Goal: Download file/media

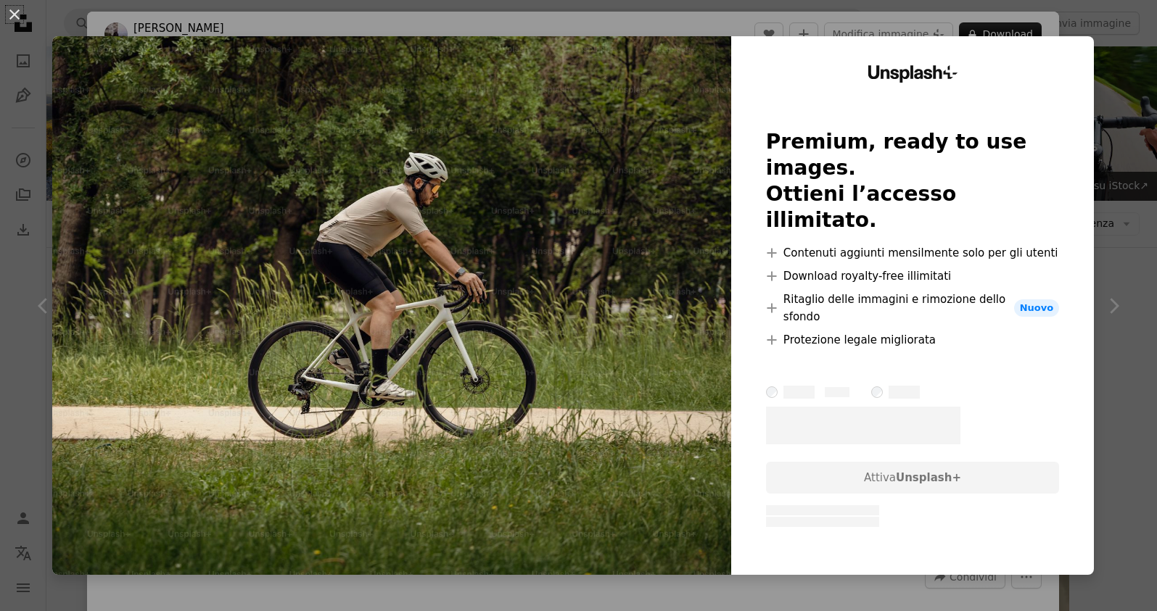
scroll to position [1065, 0]
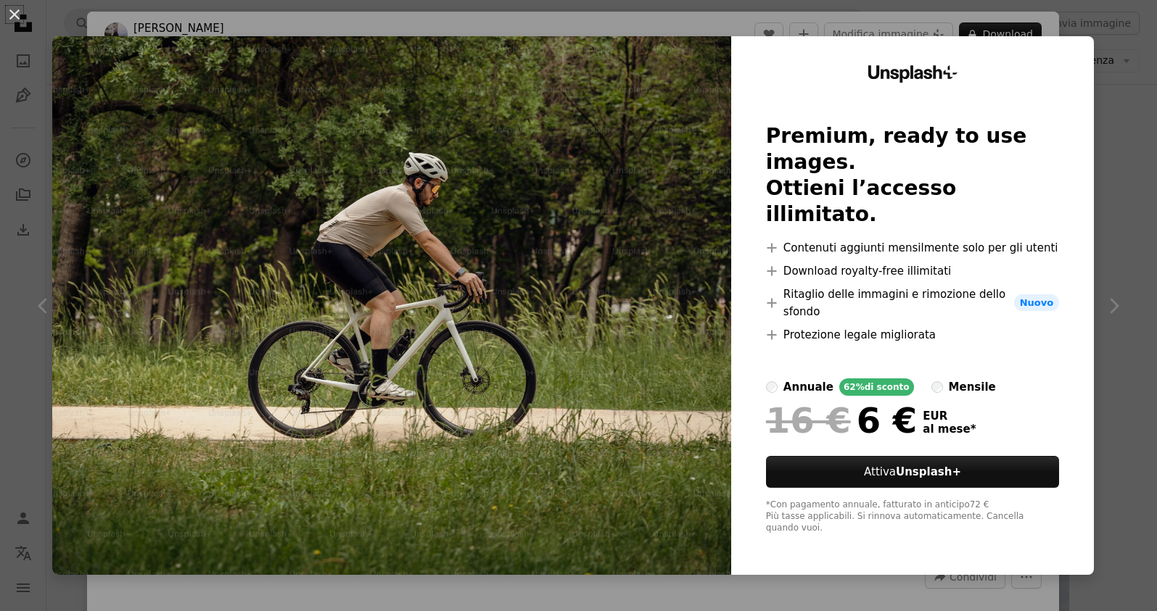
click at [1128, 58] on div "An X shape Unsplash+ Premium, ready to use images. Ottieni l’accesso illimitato…" at bounding box center [578, 305] width 1157 height 611
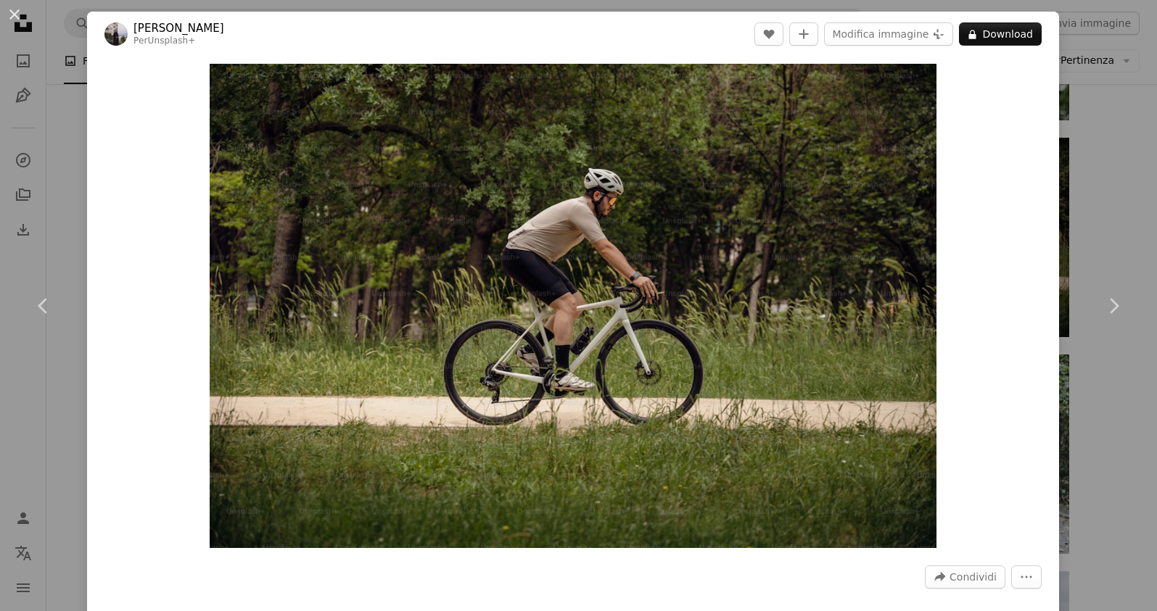
click at [65, 99] on div "An X shape Chevron left Chevron right Nurefşan [PERSON_NAME] Per Unsplash+ A he…" at bounding box center [578, 305] width 1157 height 611
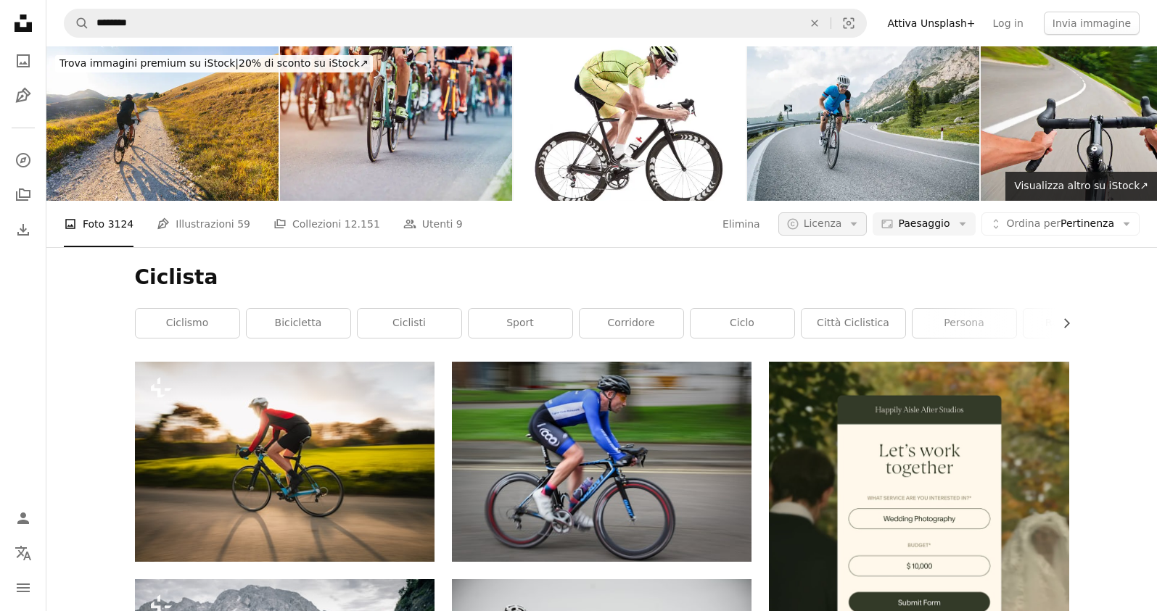
click at [840, 223] on span "Licenza" at bounding box center [822, 224] width 38 height 12
click at [858, 335] on span "Gratuita" at bounding box center [859, 340] width 88 height 15
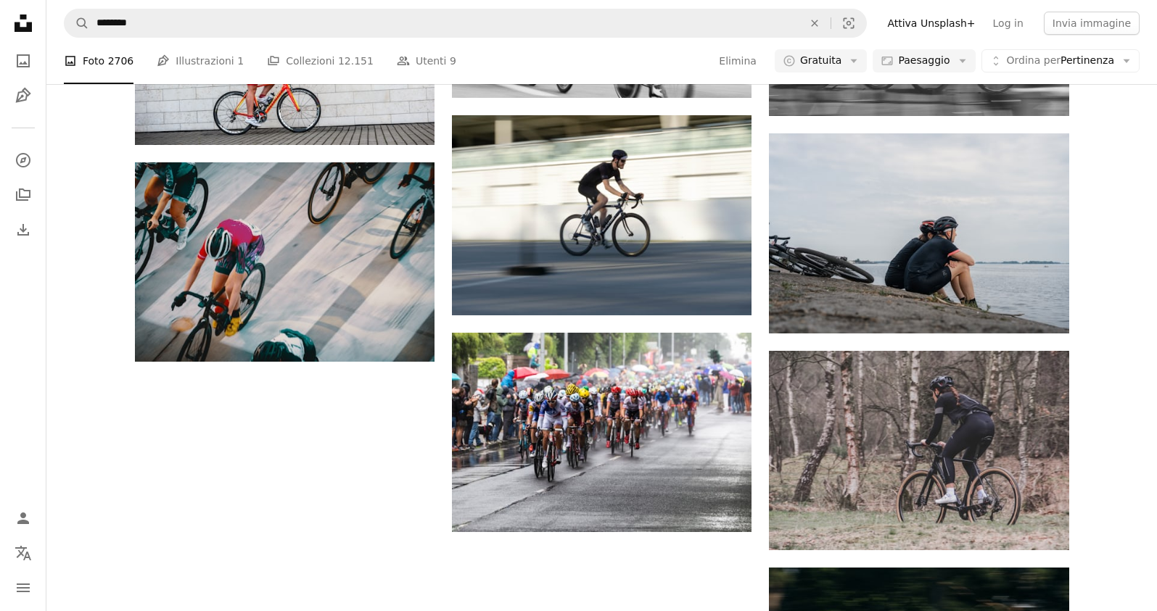
scroll to position [1304, 0]
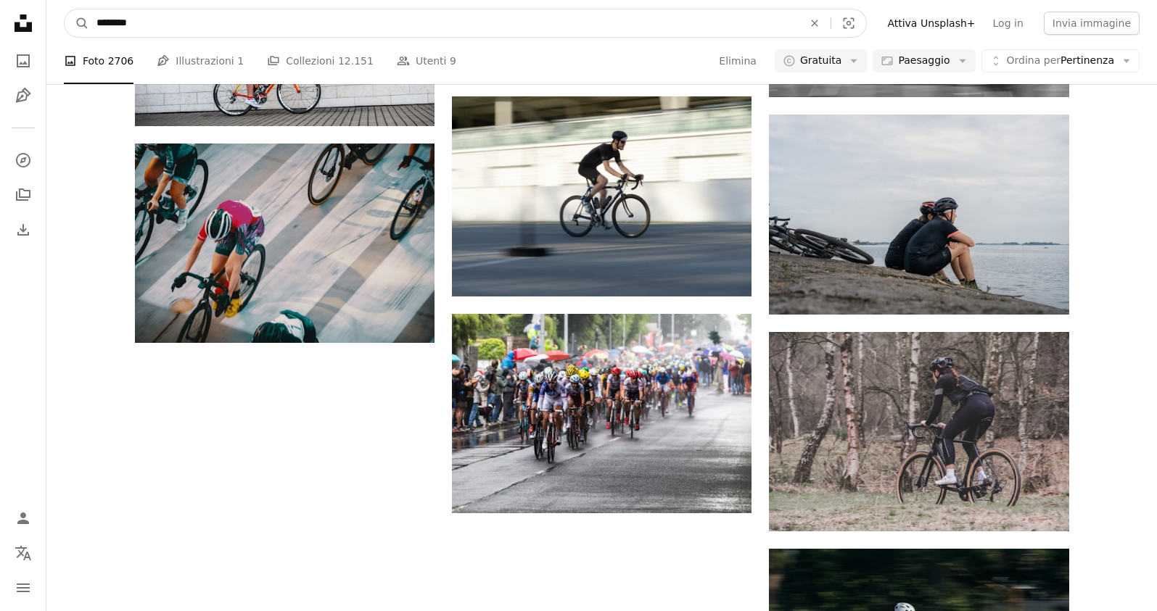
click at [154, 25] on input "********" at bounding box center [443, 23] width 709 height 28
paste input "**"
type input "**********"
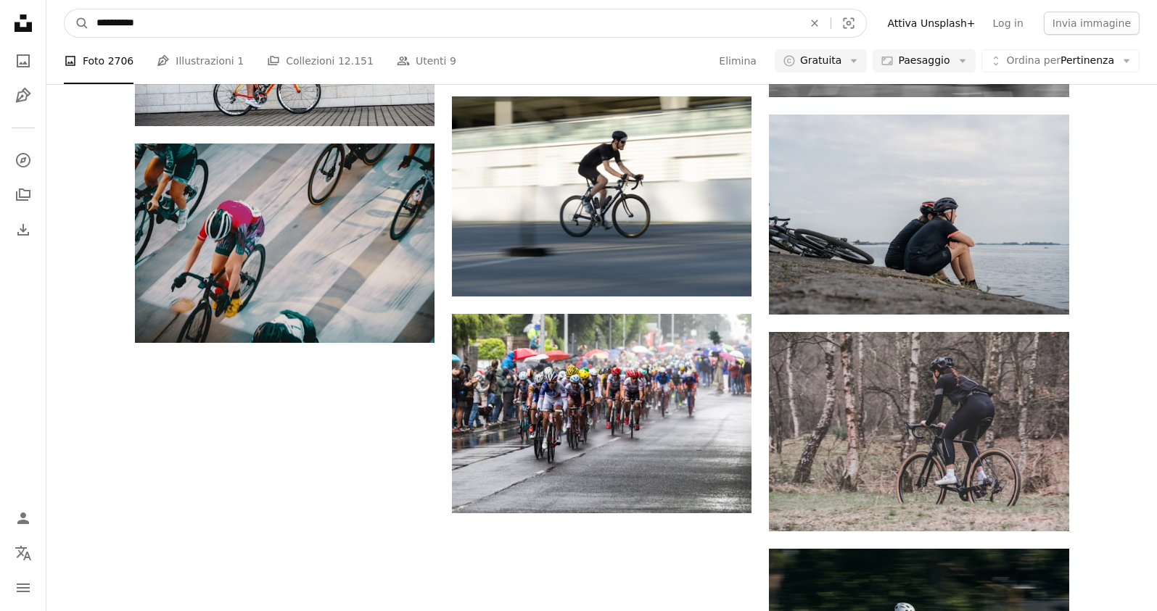
click button "A magnifying glass" at bounding box center [77, 23] width 25 height 28
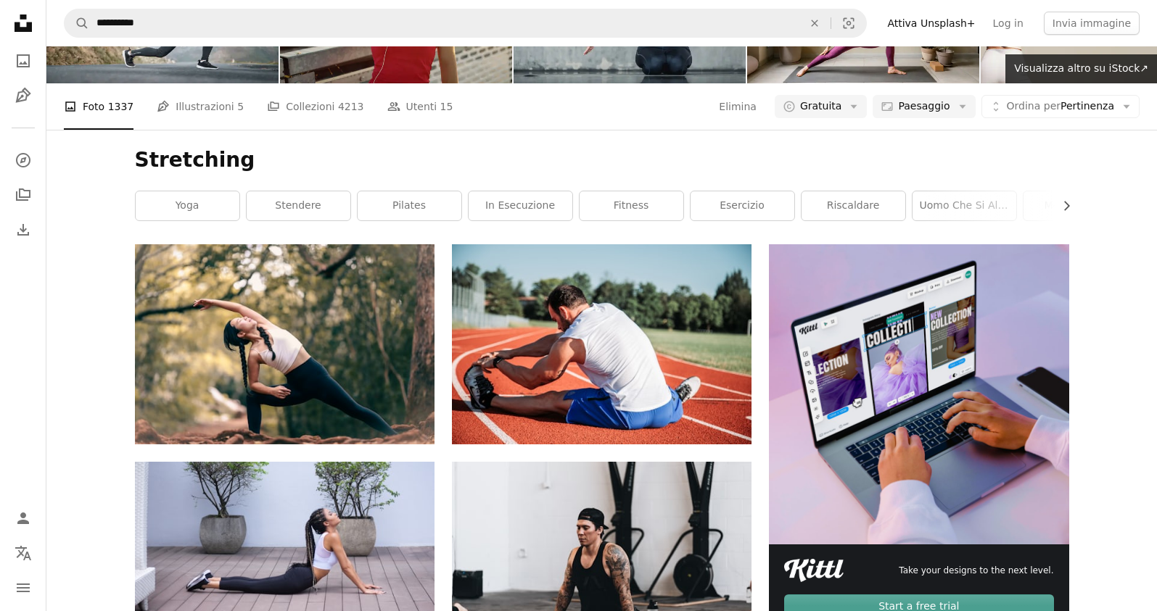
scroll to position [220, 0]
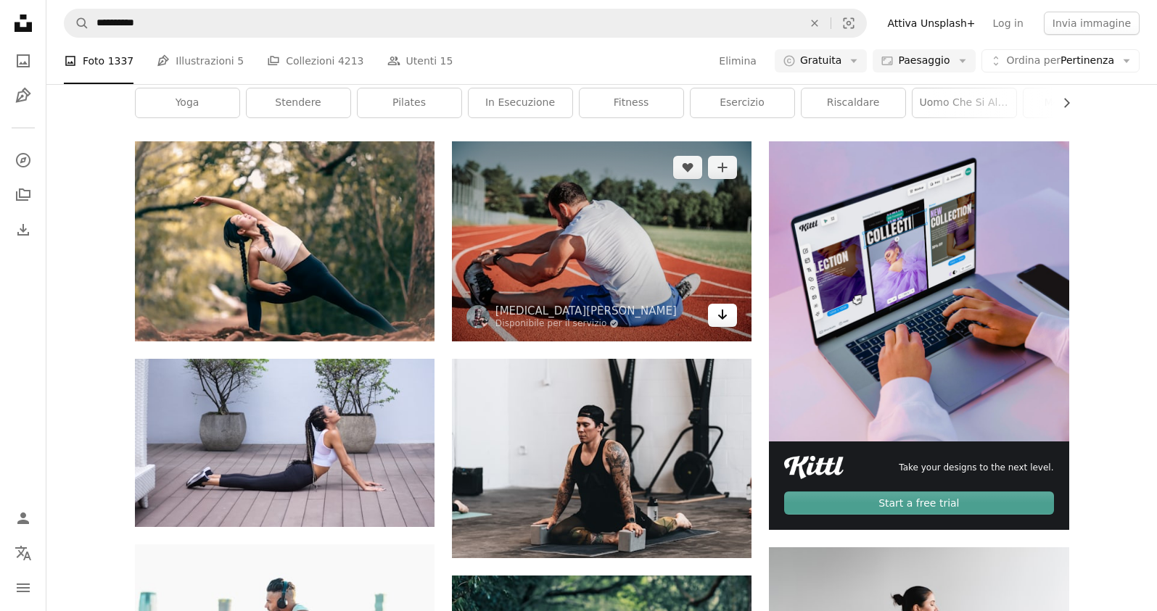
click at [719, 318] on icon "Arrow pointing down" at bounding box center [722, 314] width 12 height 17
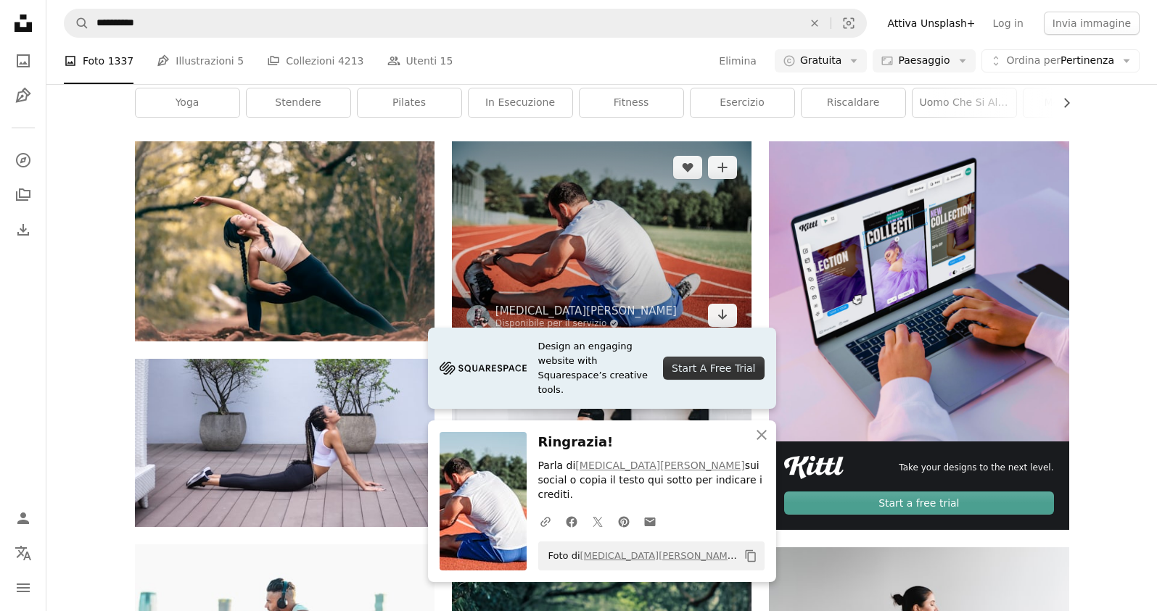
click at [584, 234] on img at bounding box center [601, 240] width 299 height 199
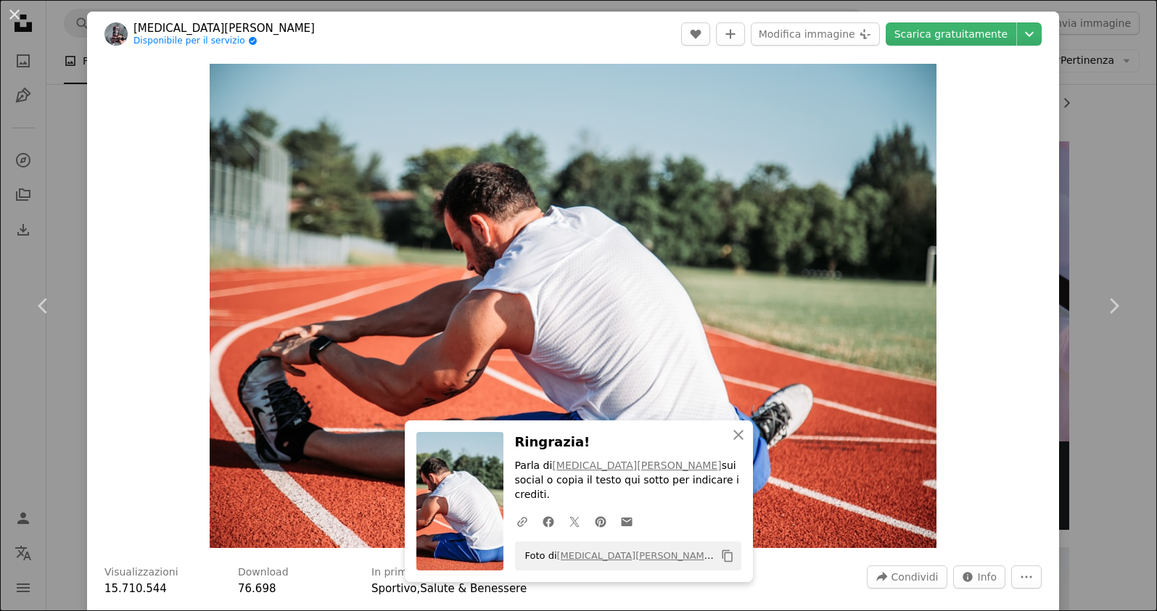
click at [1053, 38] on header "[MEDICAL_DATA][PERSON_NAME] Disponibile per il servizio A checkmark inside of a…" at bounding box center [573, 34] width 972 height 45
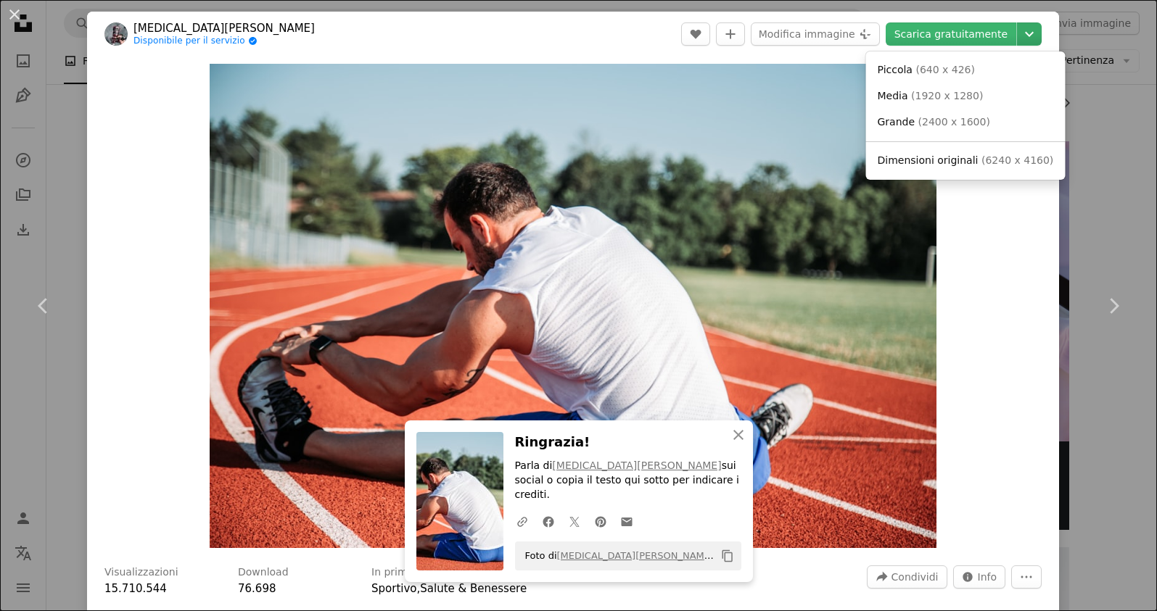
click at [1040, 35] on icon "Chevron down" at bounding box center [1028, 33] width 23 height 17
click at [931, 163] on span "Dimensioni originali" at bounding box center [927, 160] width 101 height 12
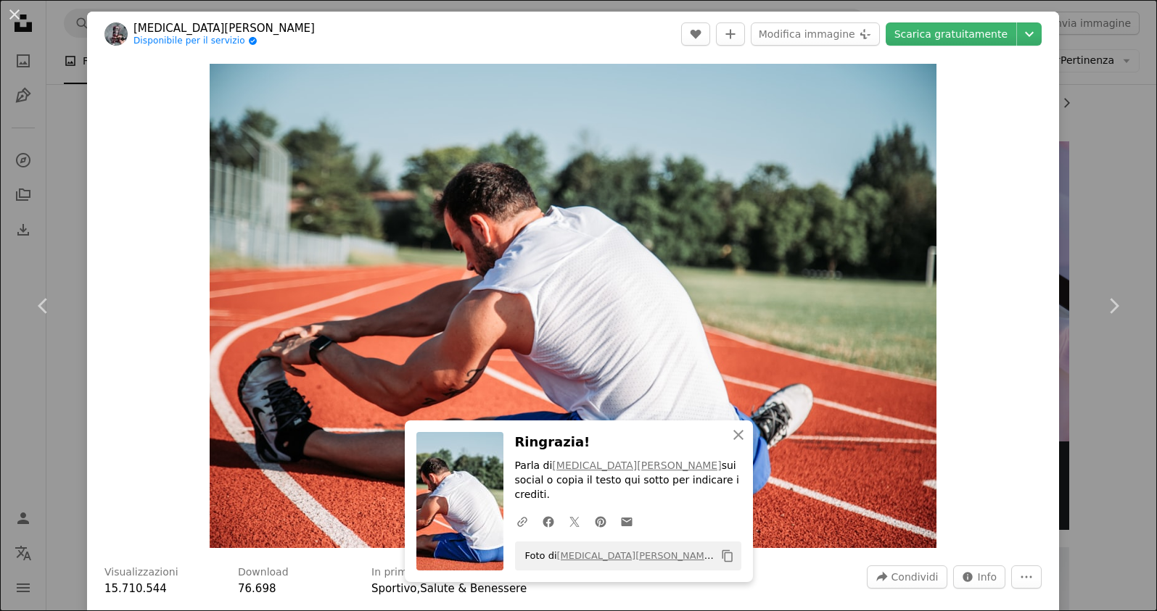
click at [71, 155] on div "An X shape Chevron left Chevron right An X shape Chiudi Ringrazia! Parla di [ME…" at bounding box center [578, 305] width 1157 height 611
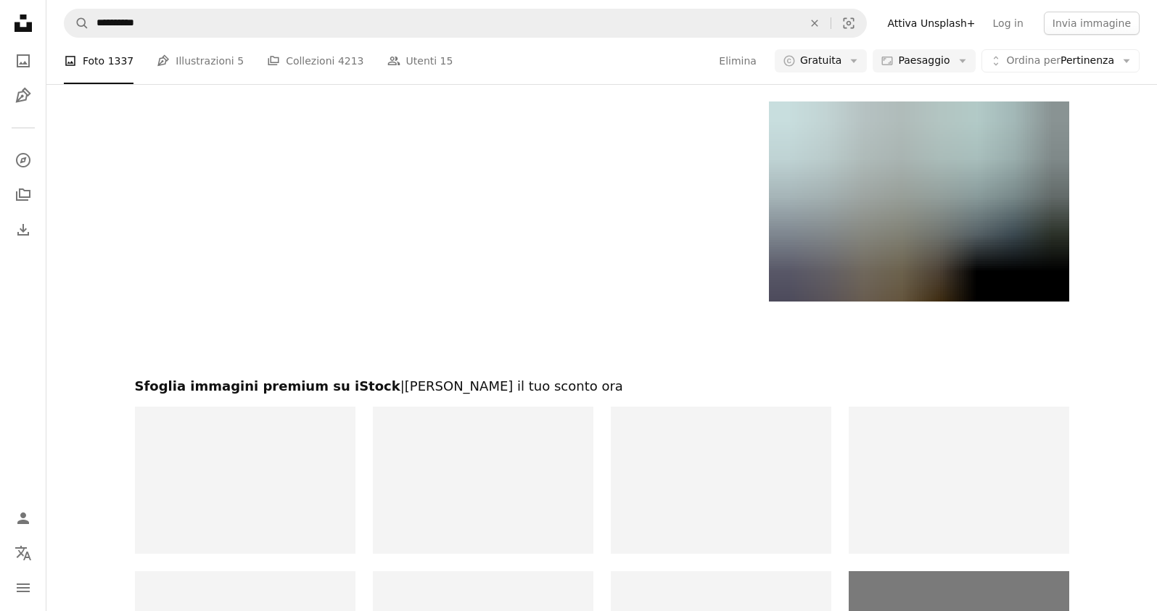
scroll to position [1974, 0]
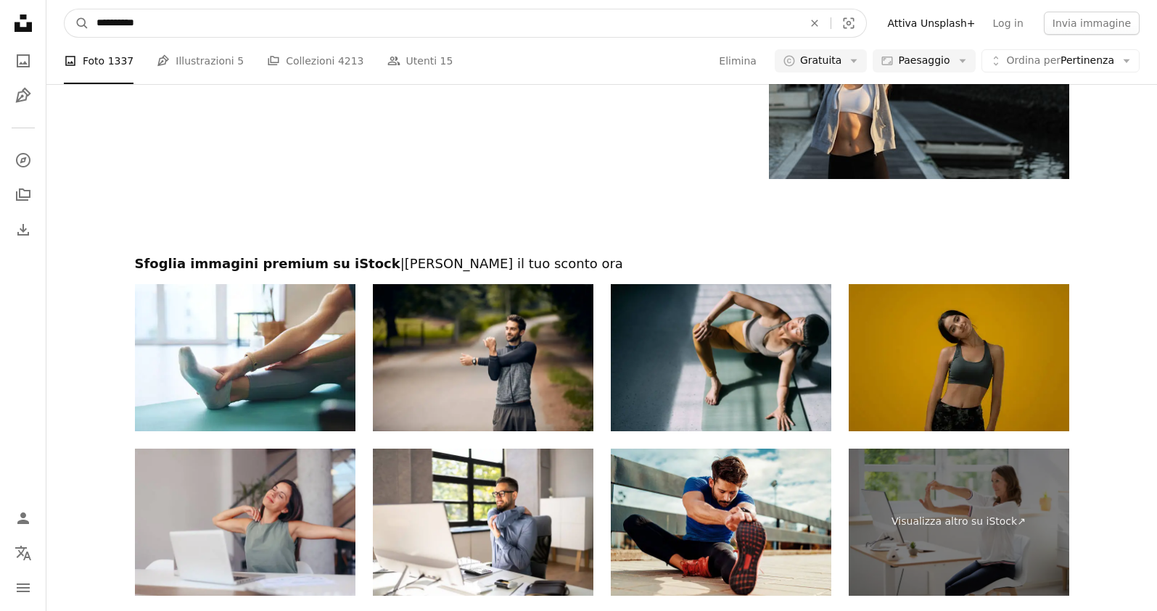
click at [181, 23] on input "**********" at bounding box center [443, 23] width 709 height 28
type input "********"
click button "A magnifying glass" at bounding box center [77, 23] width 25 height 28
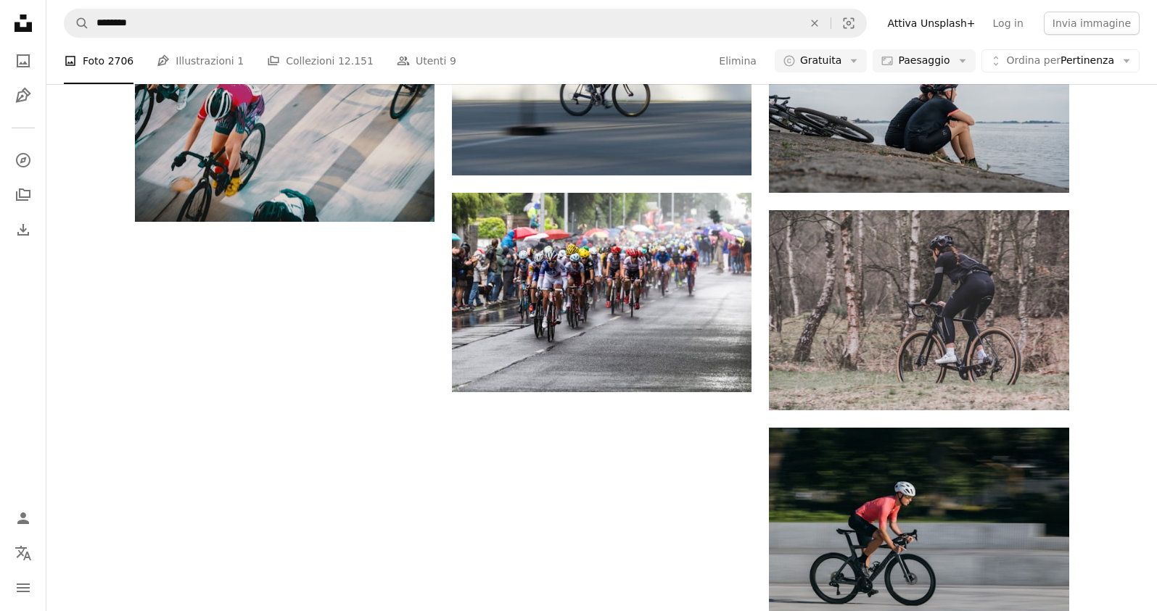
scroll to position [1439, 0]
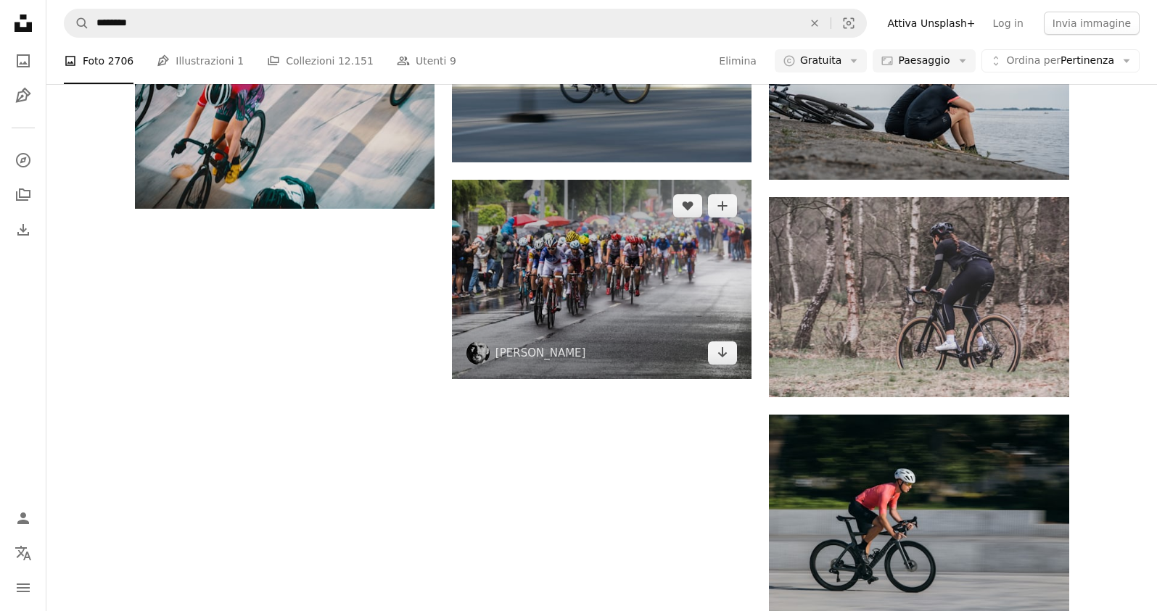
click at [560, 263] on img at bounding box center [601, 279] width 299 height 199
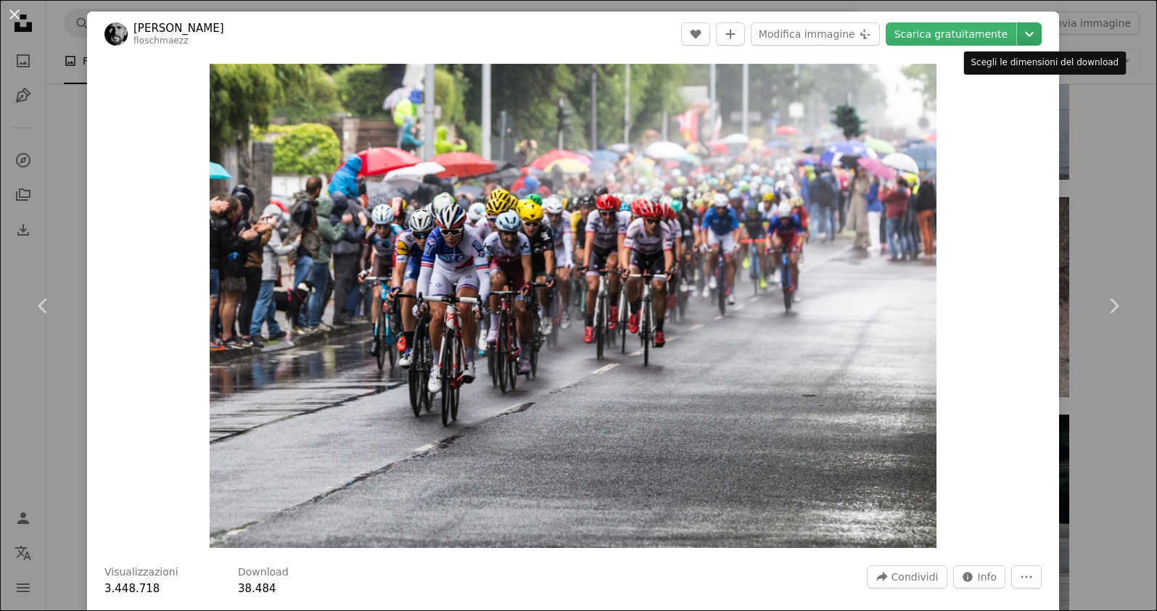
click at [1033, 36] on icon "Chevron down" at bounding box center [1028, 33] width 23 height 17
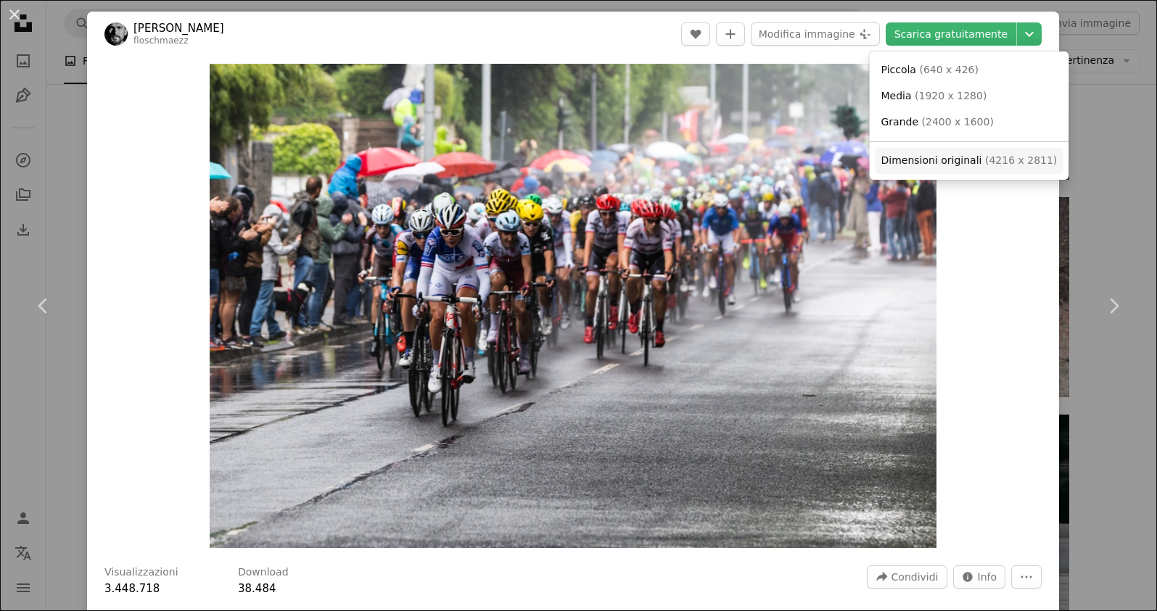
click at [1004, 162] on span "( 4216 x 2811 )" at bounding box center [1021, 160] width 72 height 12
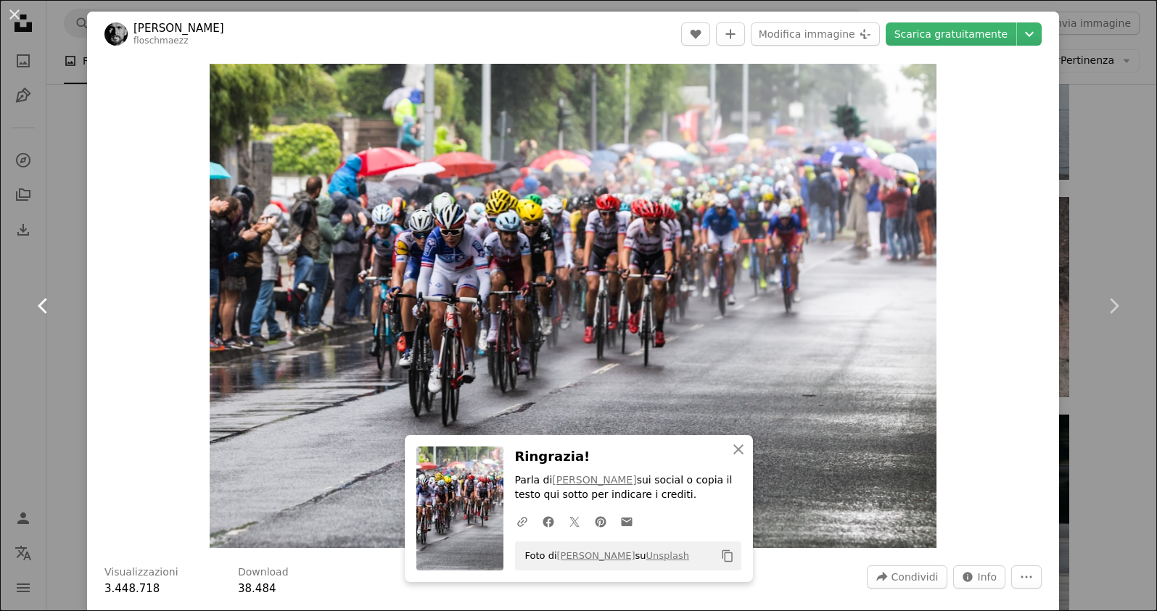
click at [71, 248] on link "Chevron left" at bounding box center [43, 305] width 87 height 139
